Goal: Browse casually: Explore the website without a specific task or goal

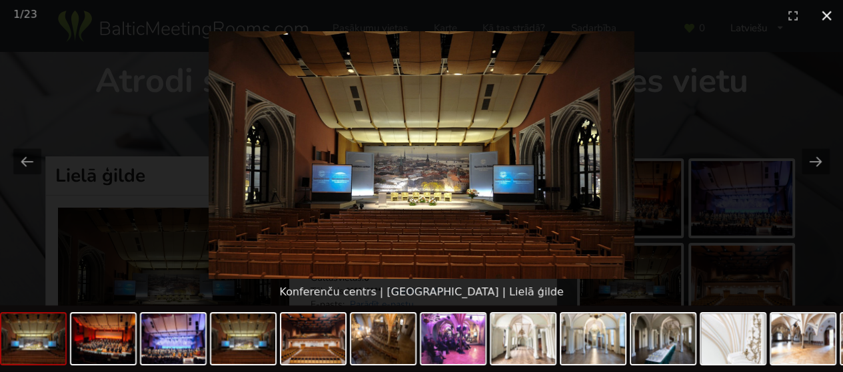
click at [829, 15] on button "Close gallery" at bounding box center [825, 15] width 33 height 31
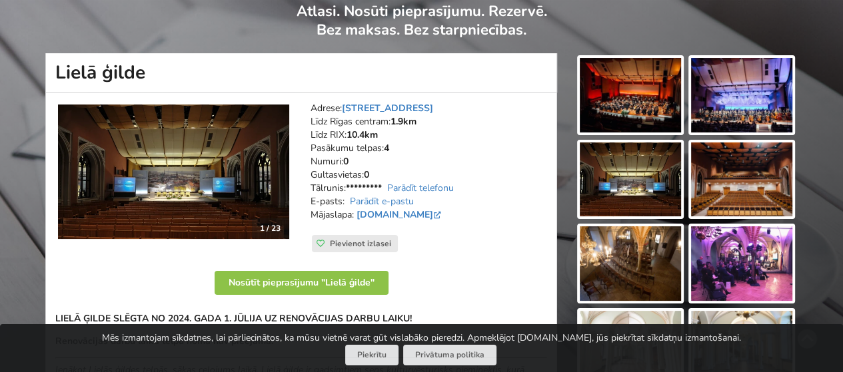
scroll to position [133, 0]
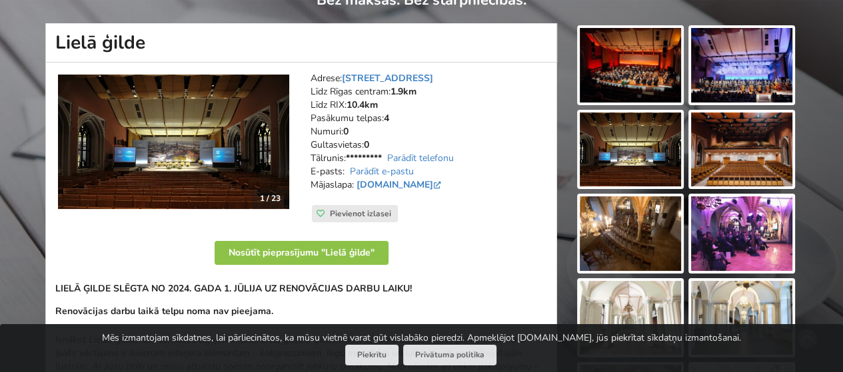
click at [751, 81] on img at bounding box center [741, 65] width 101 height 75
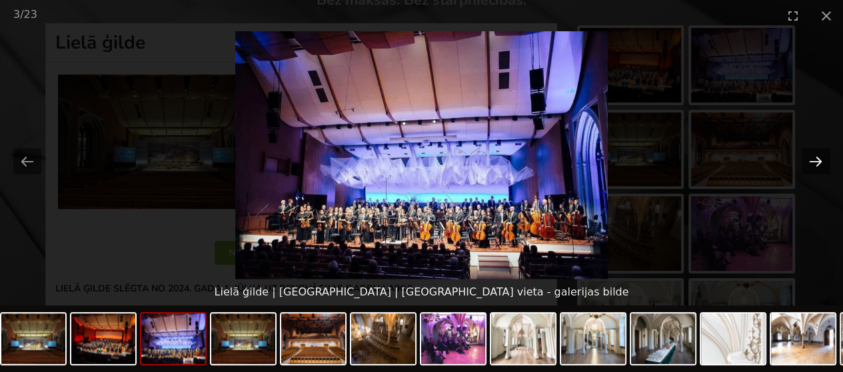
click at [804, 165] on button "Next slide" at bounding box center [815, 162] width 28 height 26
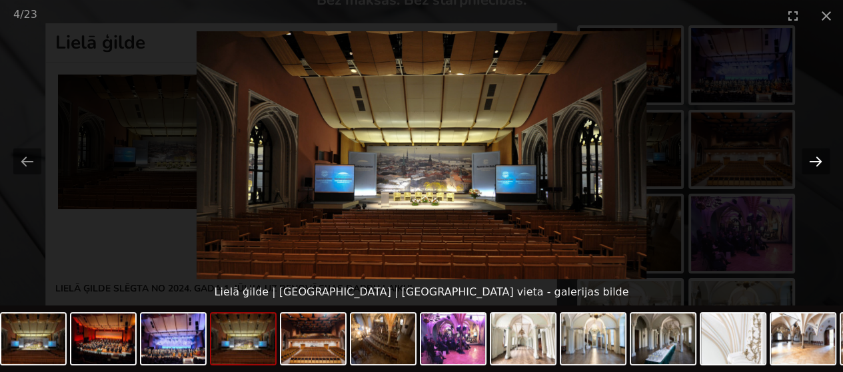
click at [821, 164] on button "Next slide" at bounding box center [815, 162] width 28 height 26
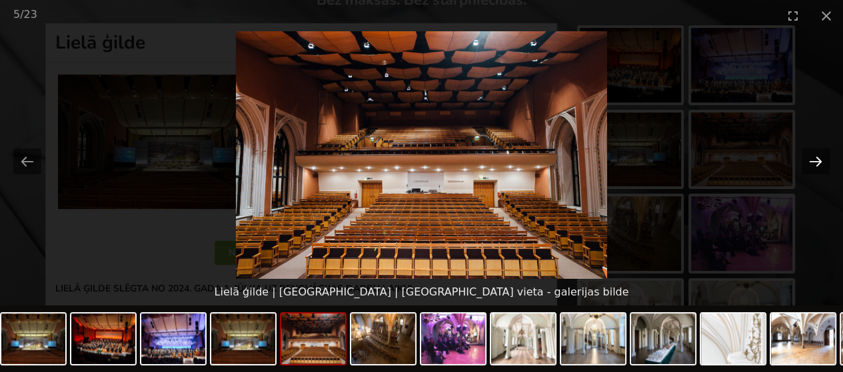
click at [815, 154] on button "Next slide" at bounding box center [815, 162] width 28 height 26
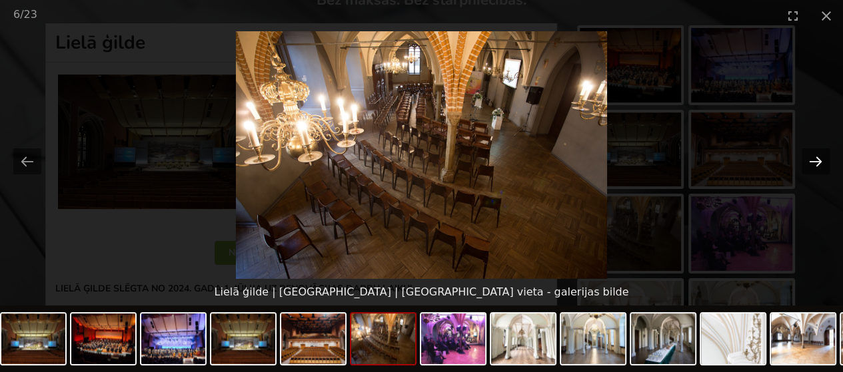
click at [808, 158] on button "Next slide" at bounding box center [815, 162] width 28 height 26
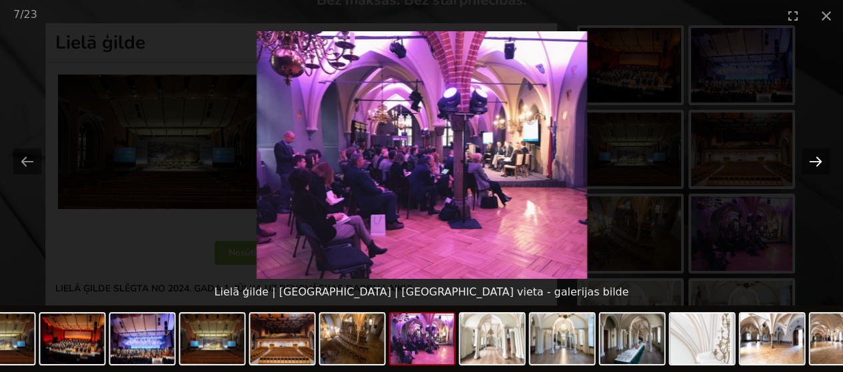
click at [819, 165] on button "Next slide" at bounding box center [815, 162] width 28 height 26
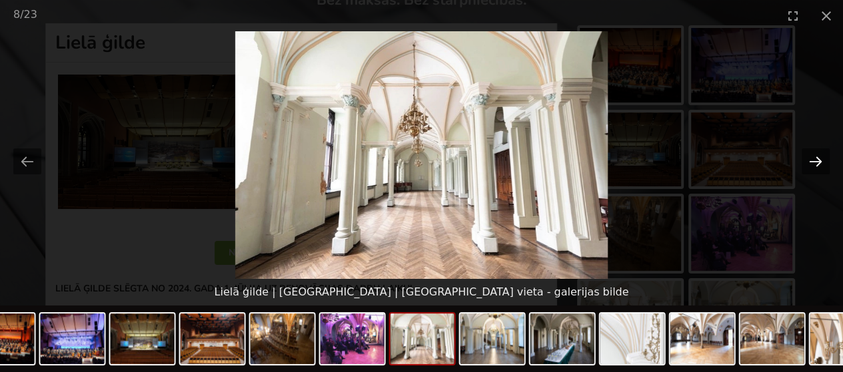
click at [819, 165] on button "Next slide" at bounding box center [815, 162] width 28 height 26
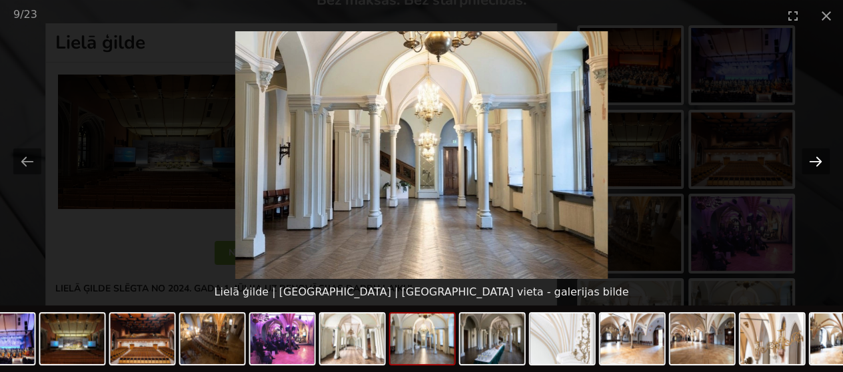
click at [819, 165] on button "Next slide" at bounding box center [815, 162] width 28 height 26
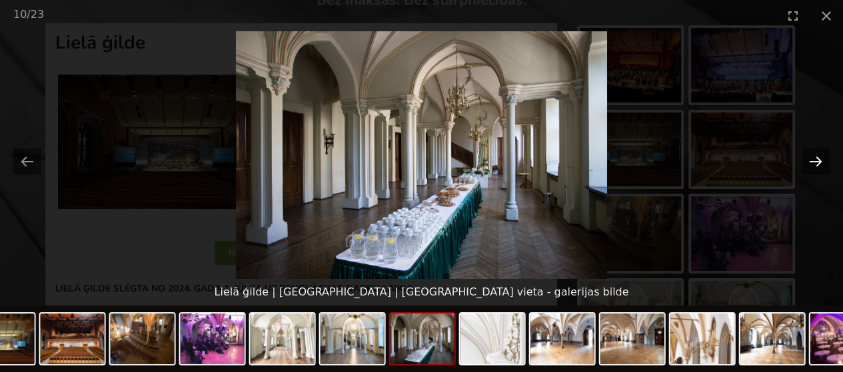
click at [819, 165] on button "Next slide" at bounding box center [815, 162] width 28 height 26
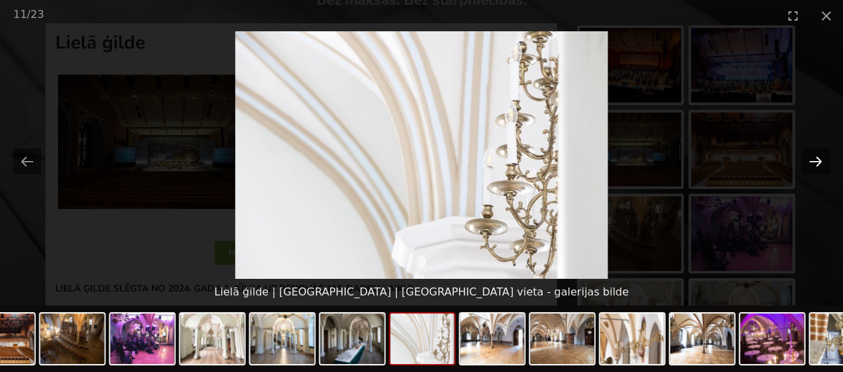
click at [819, 165] on button "Next slide" at bounding box center [815, 162] width 28 height 26
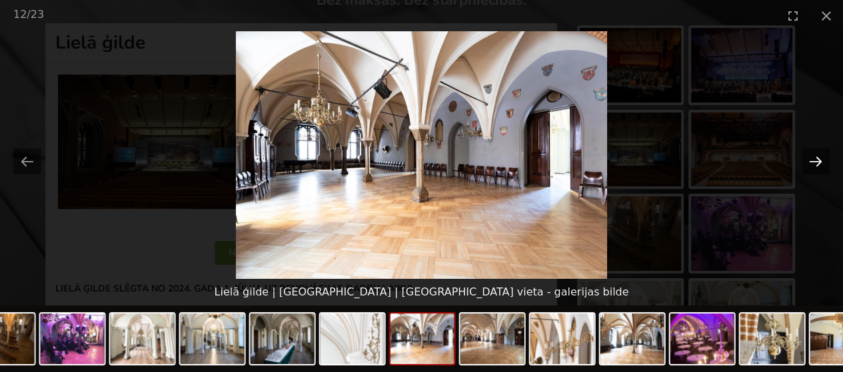
click at [821, 159] on button "Next slide" at bounding box center [815, 162] width 28 height 26
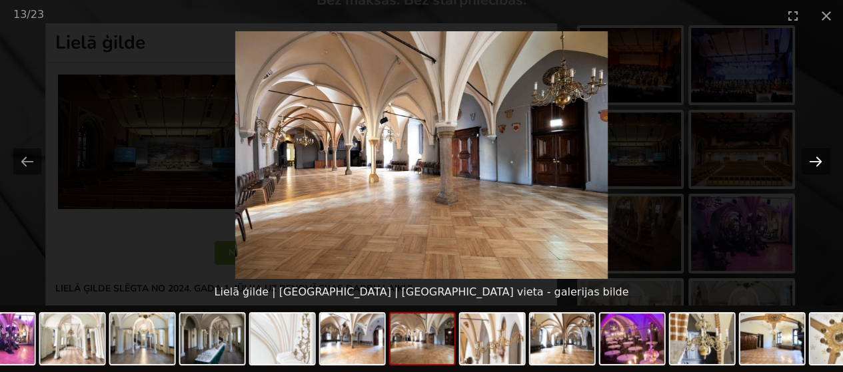
click at [821, 159] on button "Next slide" at bounding box center [815, 162] width 28 height 26
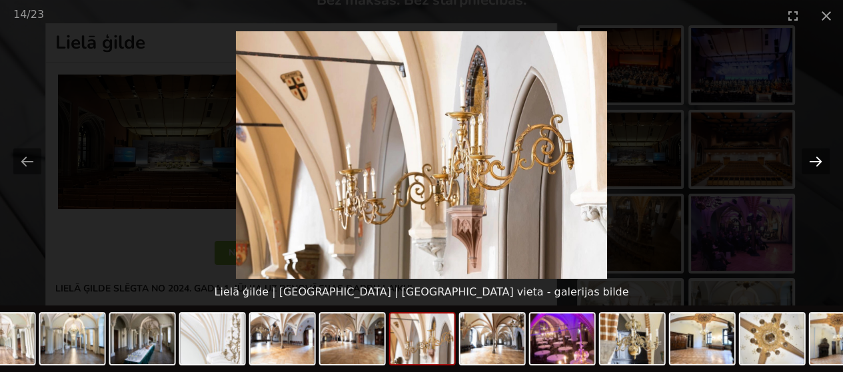
click at [821, 159] on button "Next slide" at bounding box center [815, 162] width 28 height 26
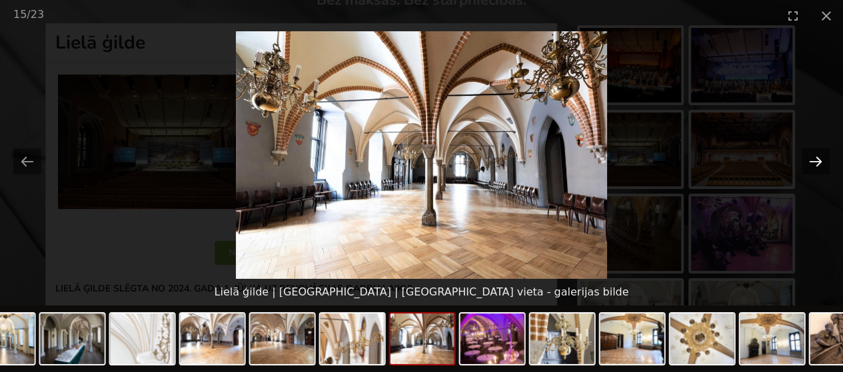
click at [821, 159] on button "Next slide" at bounding box center [815, 162] width 28 height 26
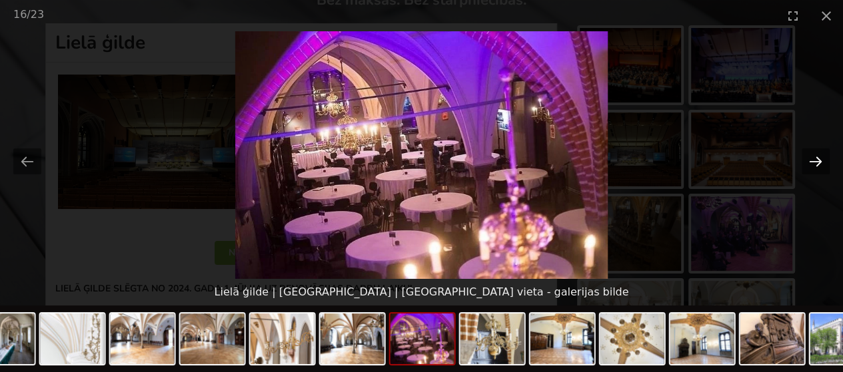
click at [821, 155] on button "Next slide" at bounding box center [815, 162] width 28 height 26
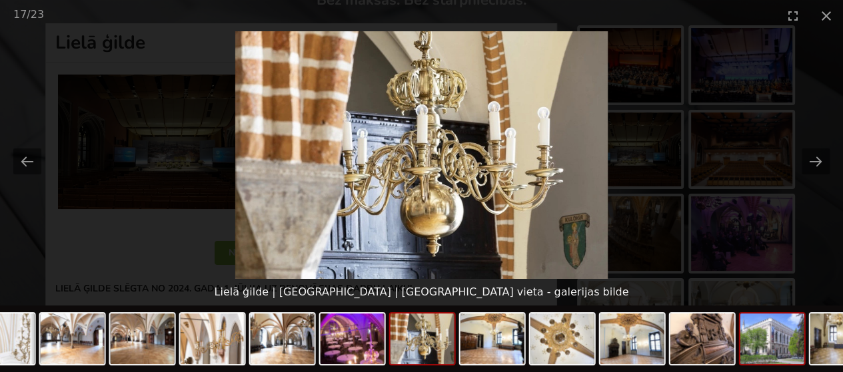
click at [770, 341] on img at bounding box center [772, 339] width 64 height 51
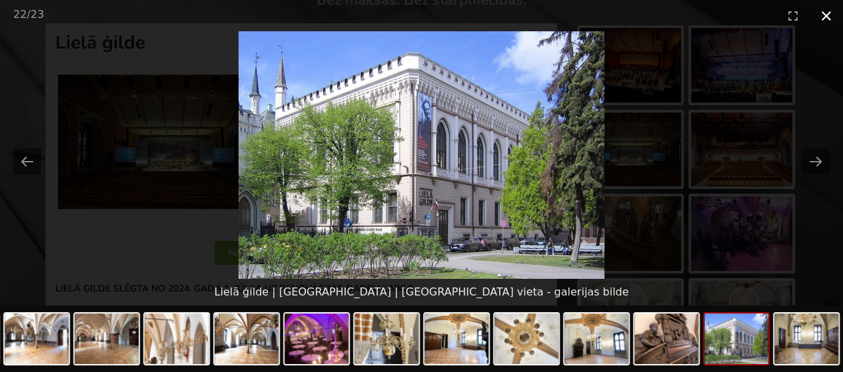
click at [832, 18] on button "Close gallery" at bounding box center [825, 15] width 33 height 31
